Goal: Information Seeking & Learning: Find contact information

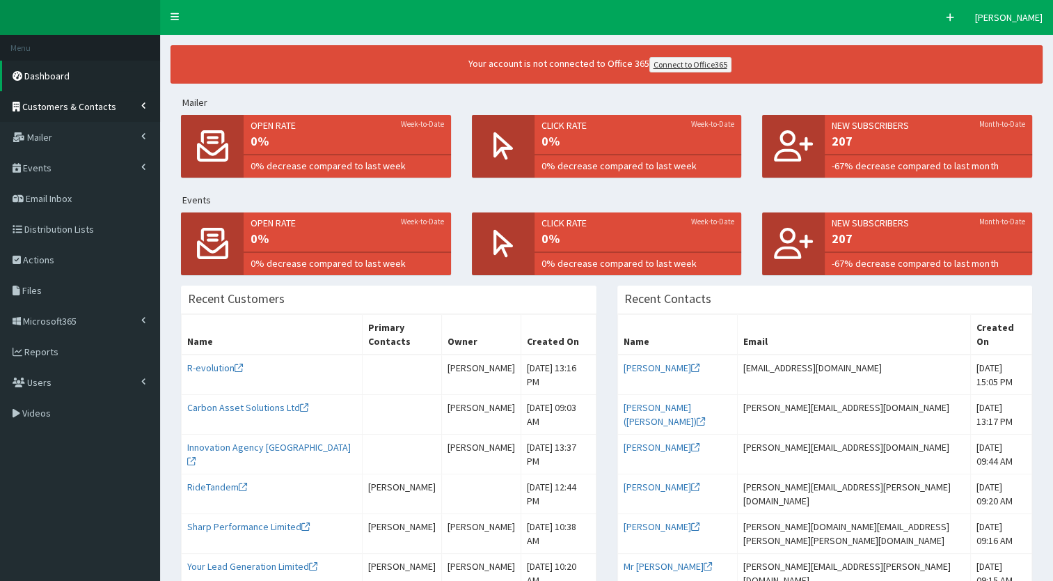
click at [120, 108] on link "Customers & Contacts" at bounding box center [80, 106] width 160 height 31
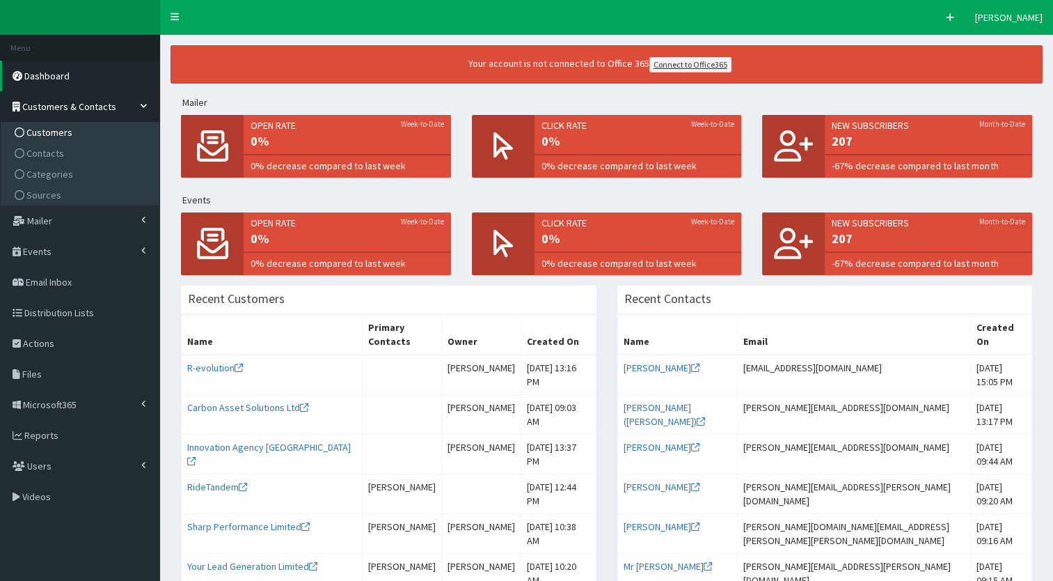
click at [88, 130] on link "Customers" at bounding box center [81, 132] width 155 height 21
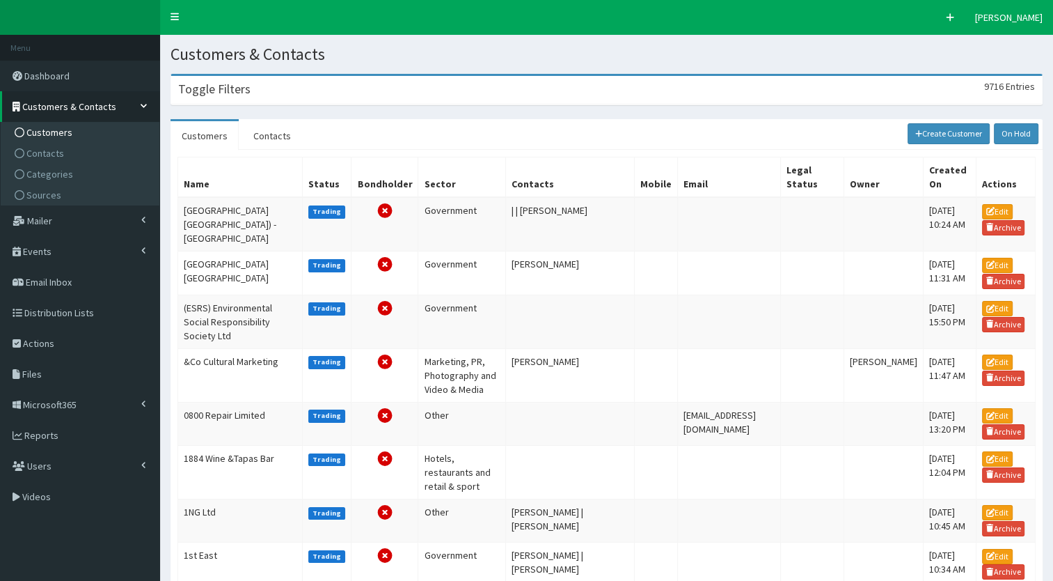
click at [271, 85] on div "Toggle Filters 9716 Entries" at bounding box center [606, 90] width 871 height 29
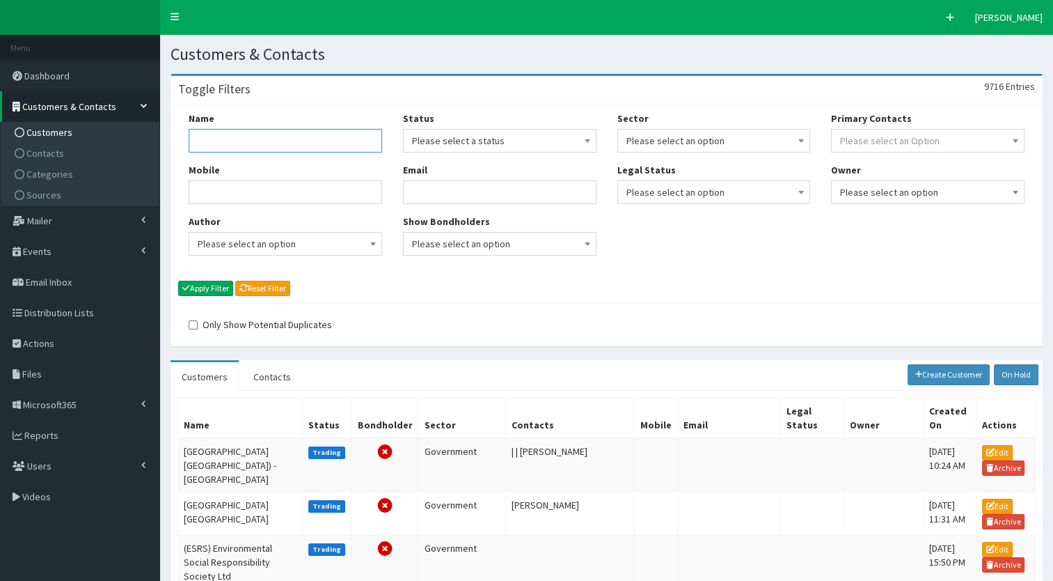
click at [251, 135] on input "Name" at bounding box center [286, 141] width 194 height 24
type input "g"
type input "paul"
click at [213, 287] on button "Apply Filter" at bounding box center [205, 288] width 55 height 15
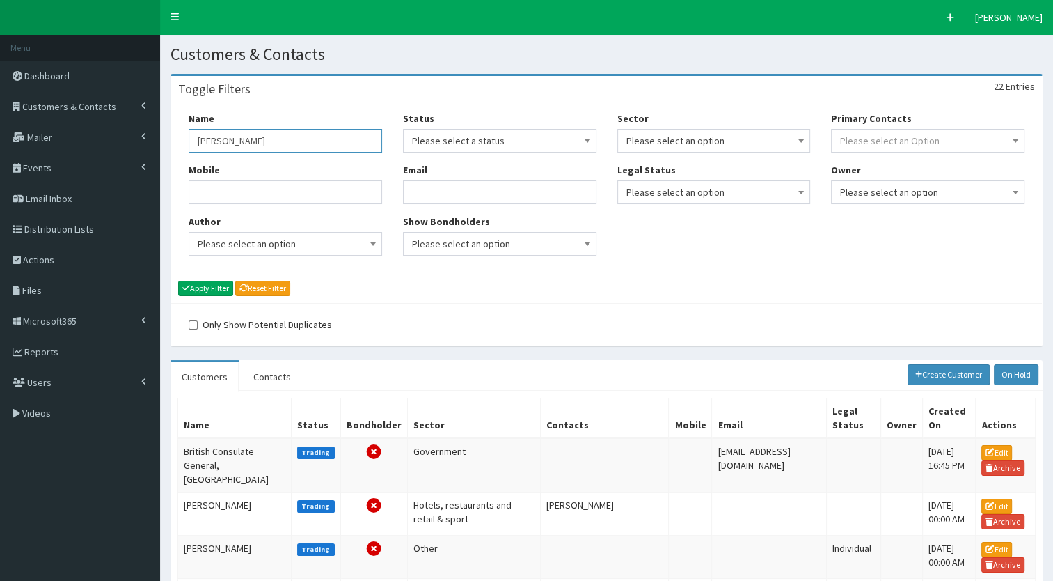
click at [220, 129] on input "paul" at bounding box center [286, 141] width 194 height 24
click at [220, 129] on input "b" at bounding box center [286, 141] width 194 height 24
type input "brain"
click at [214, 288] on button "Apply Filter" at bounding box center [205, 288] width 55 height 15
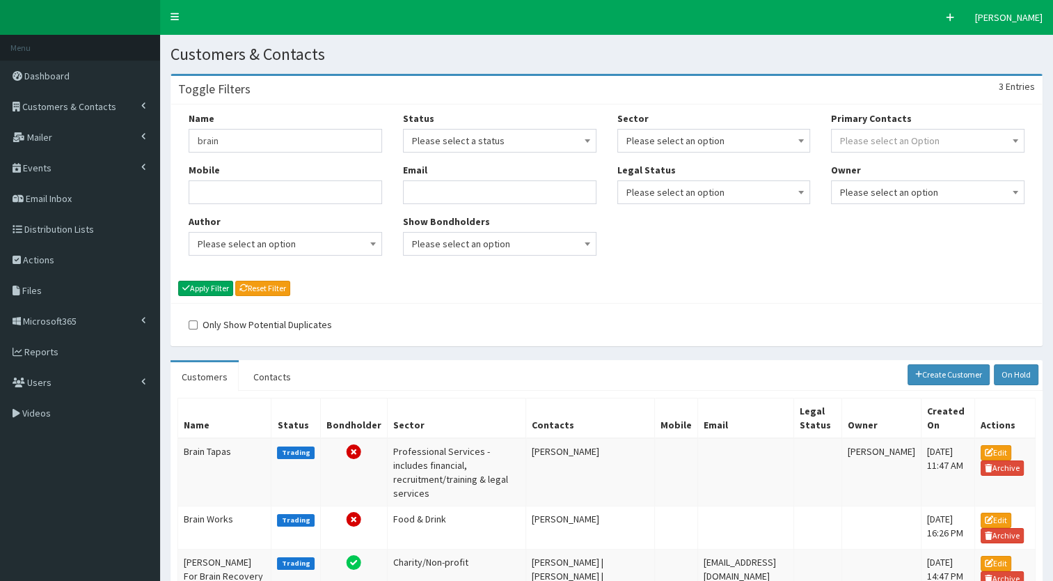
scroll to position [111, 0]
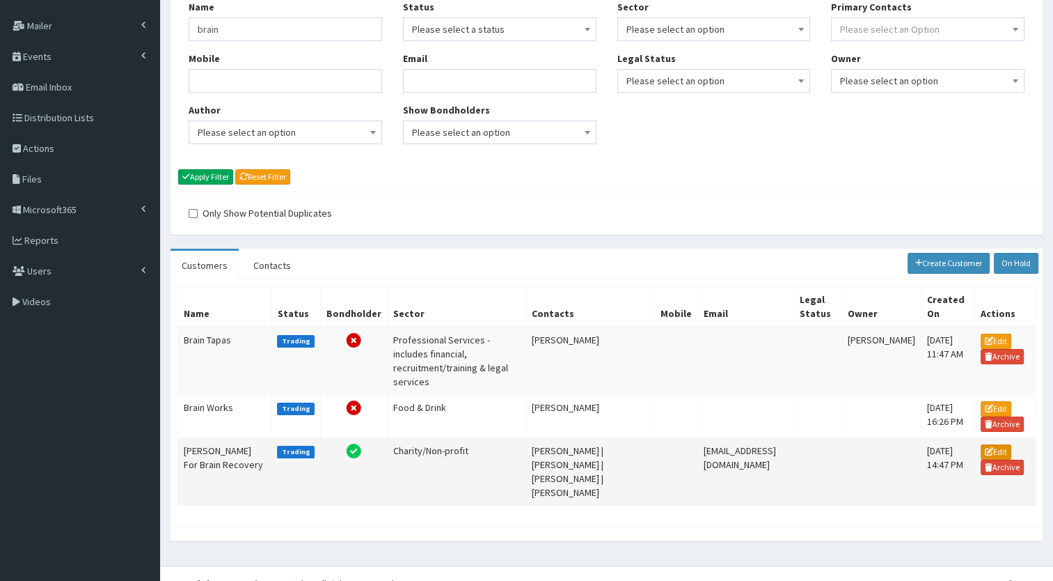
click at [991, 447] on icon at bounding box center [989, 451] width 8 height 8
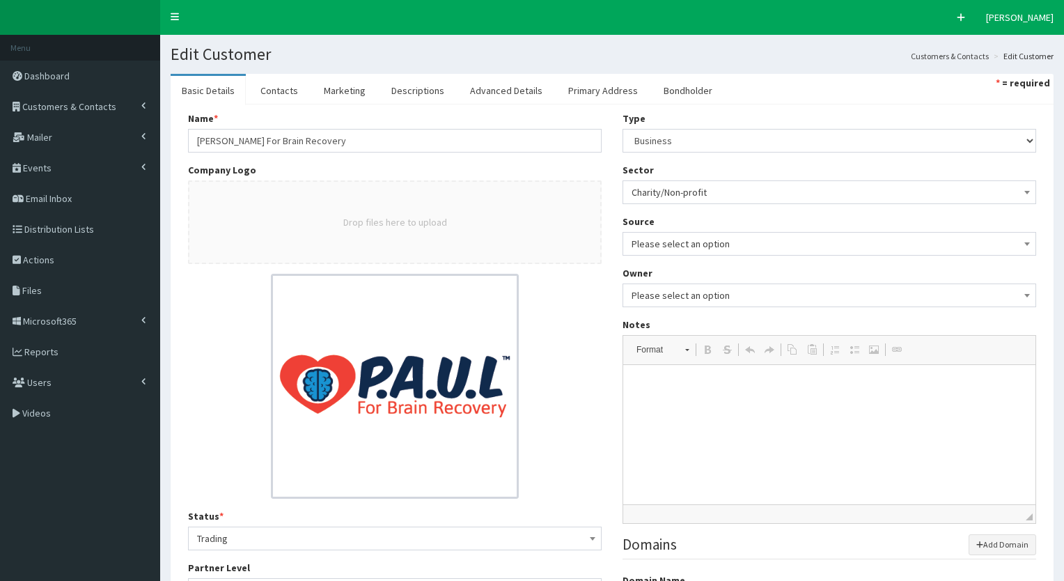
select select "50"
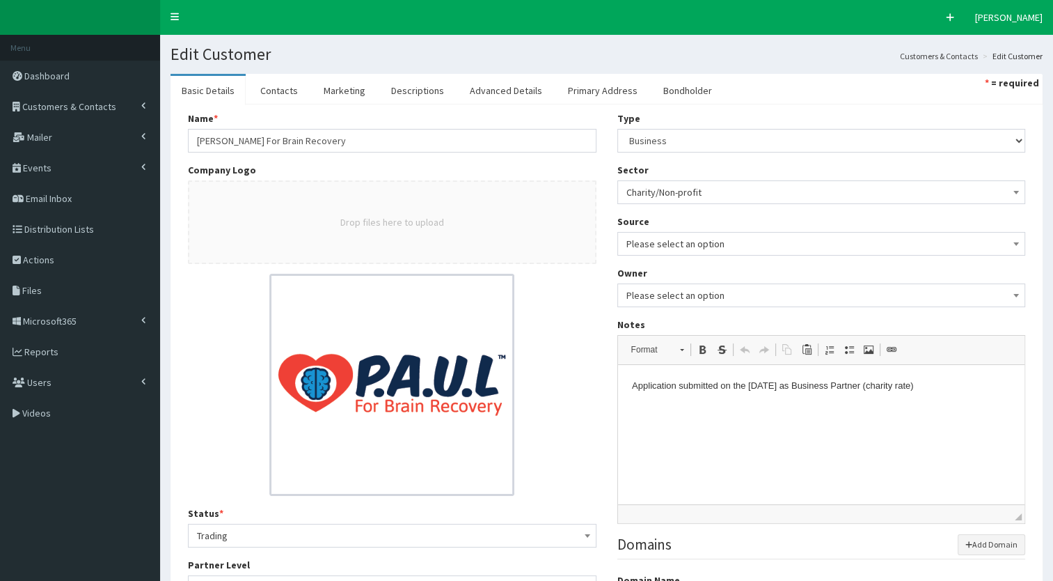
click at [292, 74] on li "Contacts" at bounding box center [279, 89] width 60 height 31
click at [284, 81] on link "Contacts" at bounding box center [279, 90] width 60 height 29
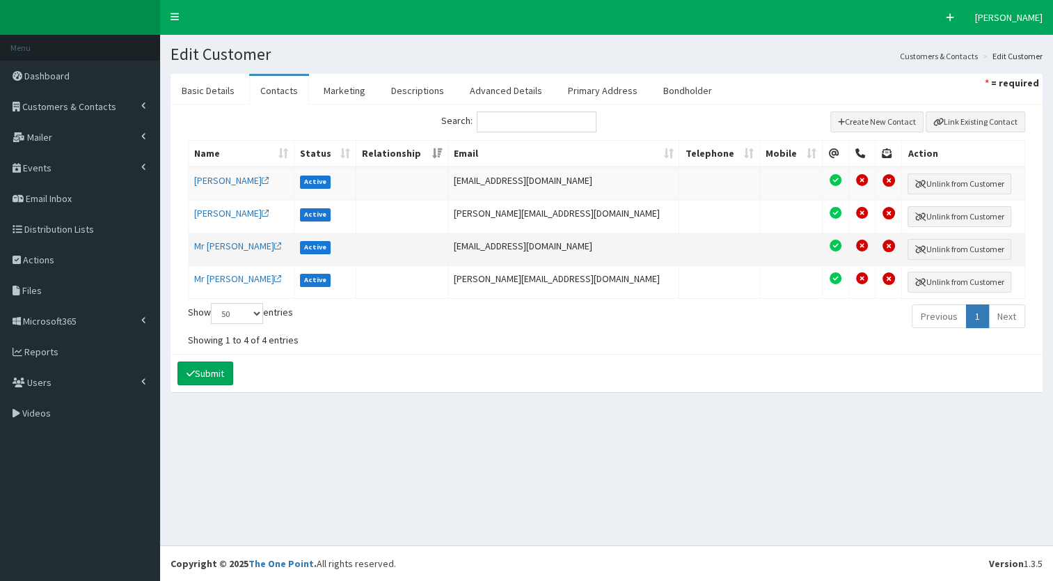
drag, startPoint x: 627, startPoint y: 243, endPoint x: 476, endPoint y: 245, distance: 150.4
click at [476, 245] on td "mark@paulforbrainrecovery.co.uk" at bounding box center [564, 249] width 232 height 33
copy td "mark@paulforbrainrecovery.co.uk"
